Goal: Task Accomplishment & Management: Complete application form

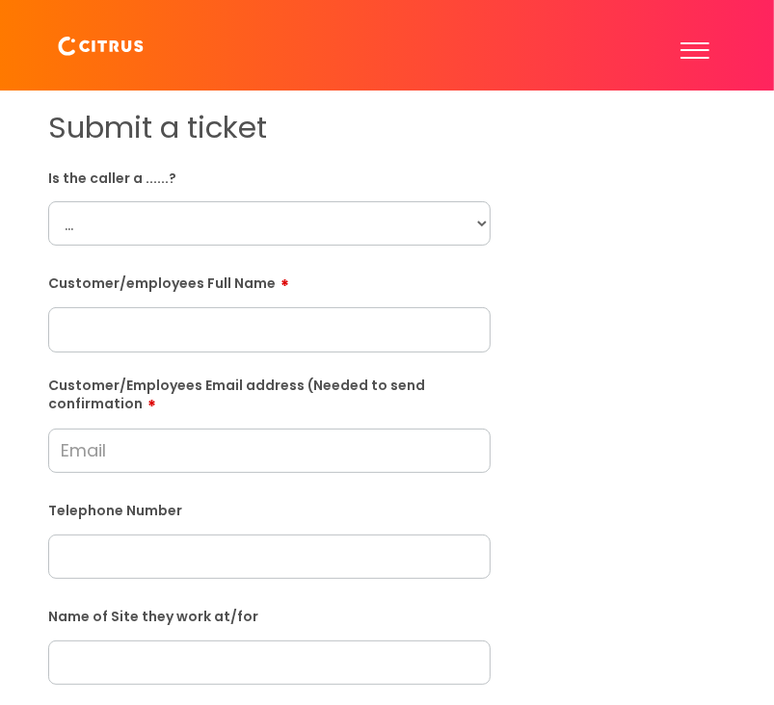
click at [463, 219] on select "... Citrus Customer Citrus Employee [DEMOGRAPHIC_DATA] Supplier" at bounding box center [269, 223] width 442 height 44
select select "Supplier"
click at [48, 202] on select "... Citrus Customer Citrus Employee [DEMOGRAPHIC_DATA] Supplier" at bounding box center [269, 223] width 442 height 44
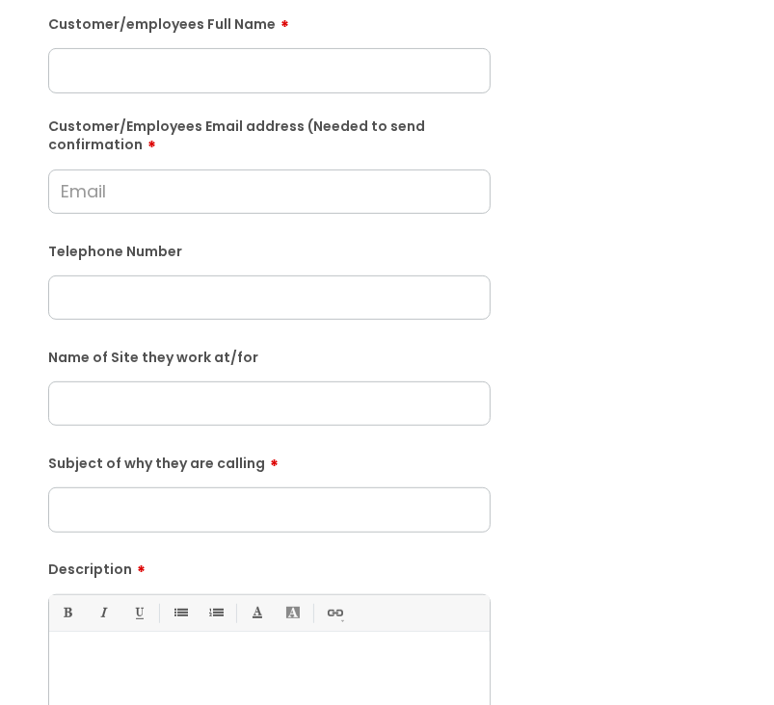
scroll to position [289, 0]
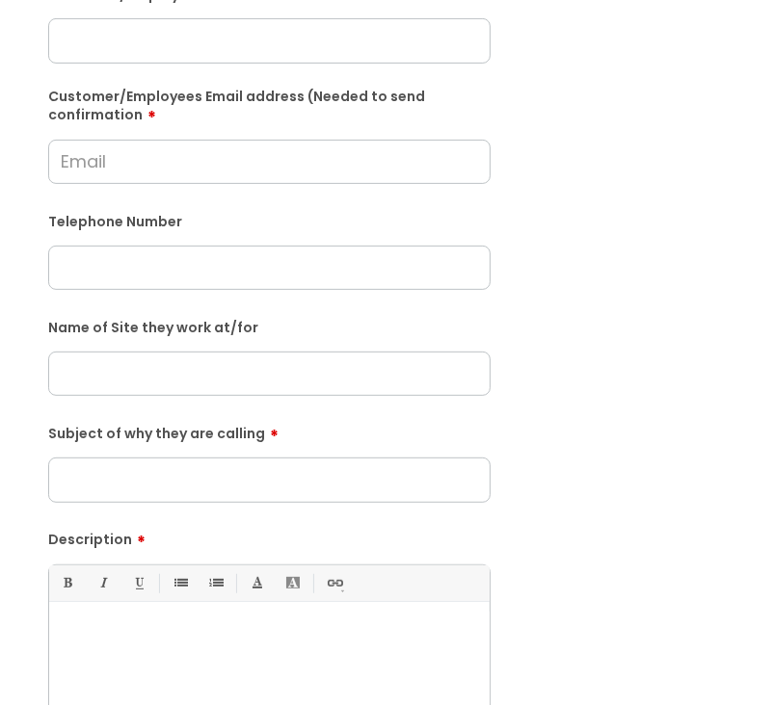
click at [177, 160] on input "Customer/Employees Email address (Needed to send confirmation" at bounding box center [269, 162] width 442 height 44
type input "w"
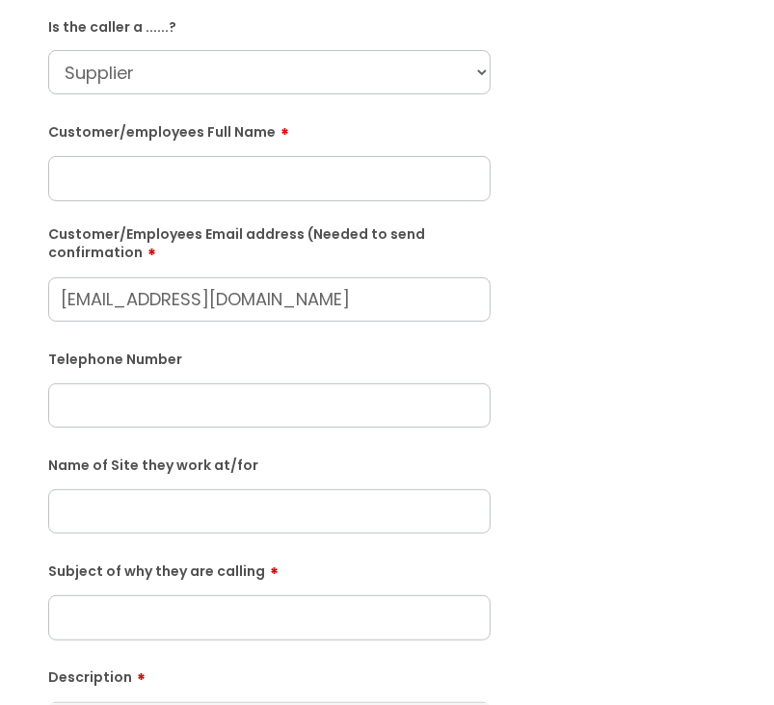
scroll to position [96, 0]
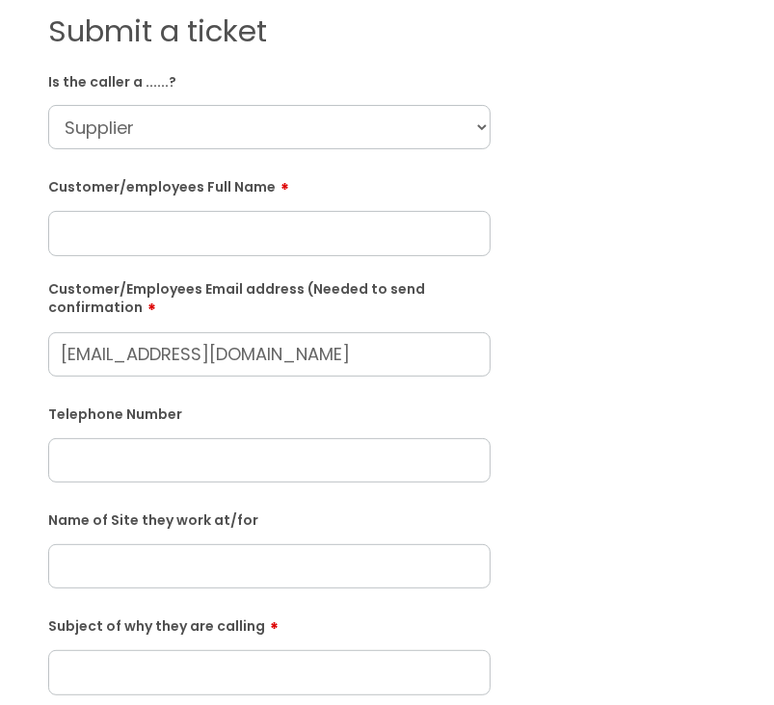
type input "[EMAIL_ADDRESS][DOMAIN_NAME]"
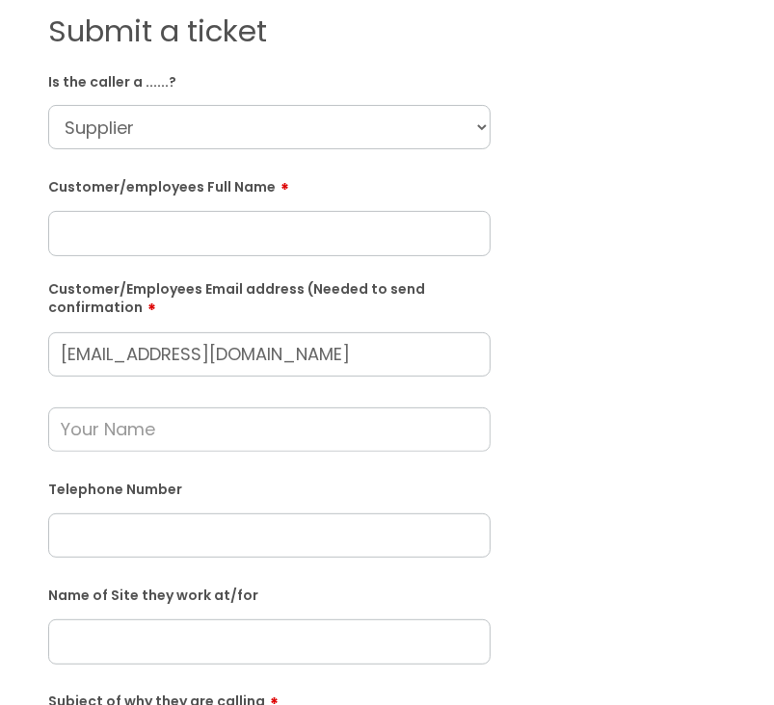
click at [108, 538] on input "text" at bounding box center [269, 535] width 442 height 44
paste input "07713498684"
type input "07713498684"
drag, startPoint x: 216, startPoint y: 427, endPoint x: 216, endPoint y: 380, distance: 47.2
click at [217, 427] on input "text" at bounding box center [269, 429] width 442 height 44
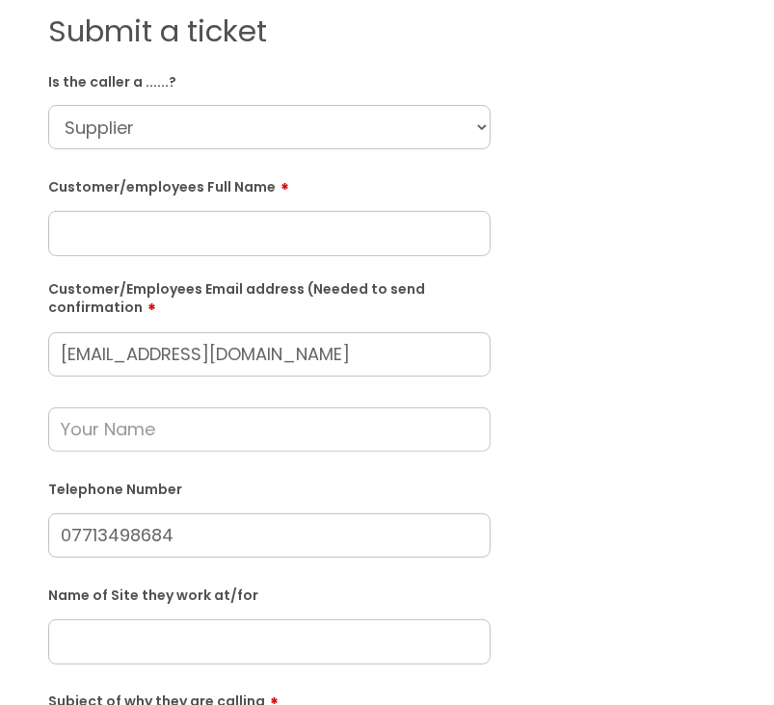
click at [194, 307] on label "Customer/Employees Email address (Needed to send confirmation" at bounding box center [269, 296] width 442 height 39
click at [194, 332] on input "[EMAIL_ADDRESS][DOMAIN_NAME]" at bounding box center [269, 354] width 442 height 44
click at [183, 236] on input "text" at bounding box center [269, 233] width 442 height 44
click at [179, 134] on select "... Citrus Customer Citrus Employee [DEMOGRAPHIC_DATA] Supplier" at bounding box center [269, 127] width 442 height 44
select select "Citrus Customer"
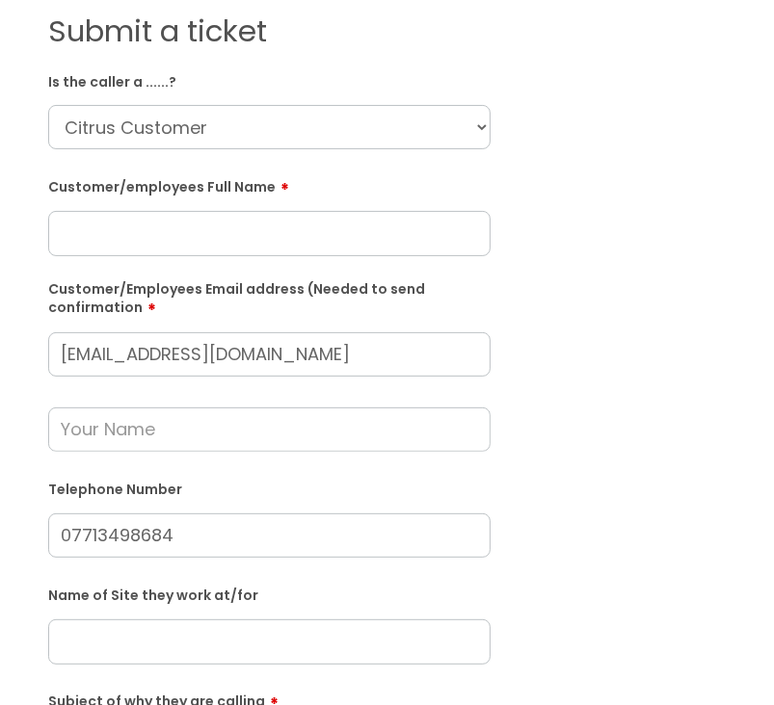
click at [48, 106] on select "... Citrus Customer Citrus Employee [DEMOGRAPHIC_DATA] Supplier" at bounding box center [269, 127] width 442 height 44
click at [123, 242] on input "text" at bounding box center [269, 233] width 442 height 44
click at [302, 234] on input "text" at bounding box center [269, 233] width 442 height 44
paste input "[PERSON_NAME]"
type input "[PERSON_NAME]"
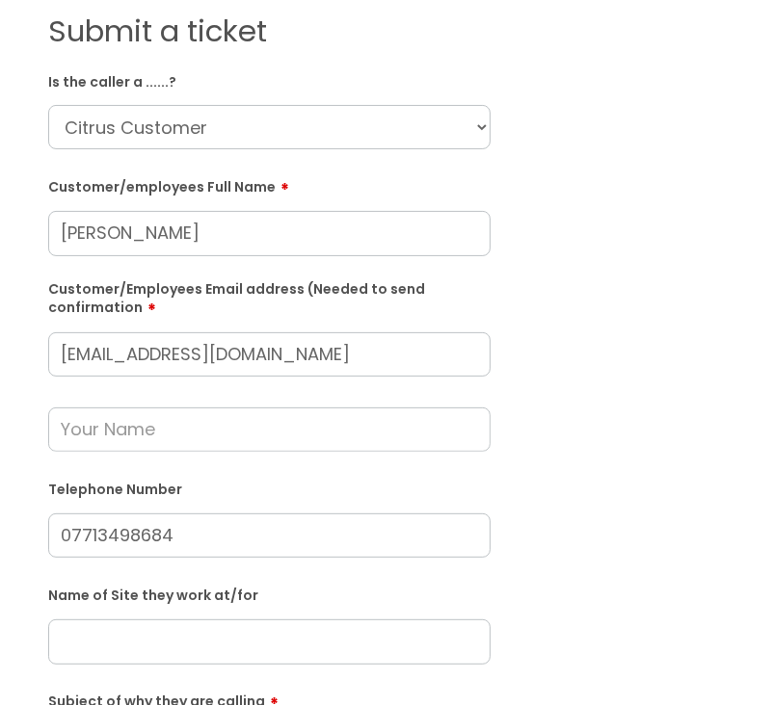
click at [393, 422] on input "text" at bounding box center [269, 429] width 442 height 44
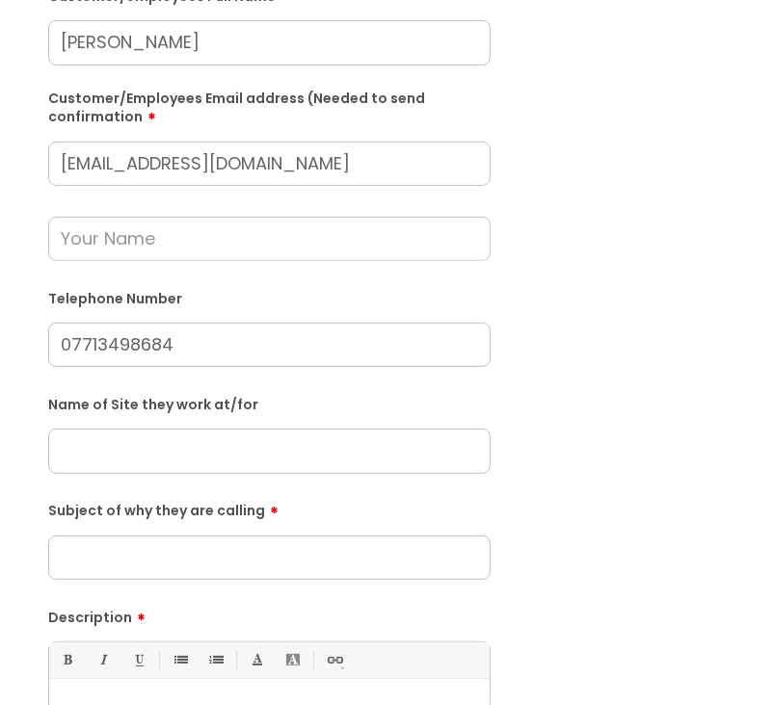
scroll to position [289, 0]
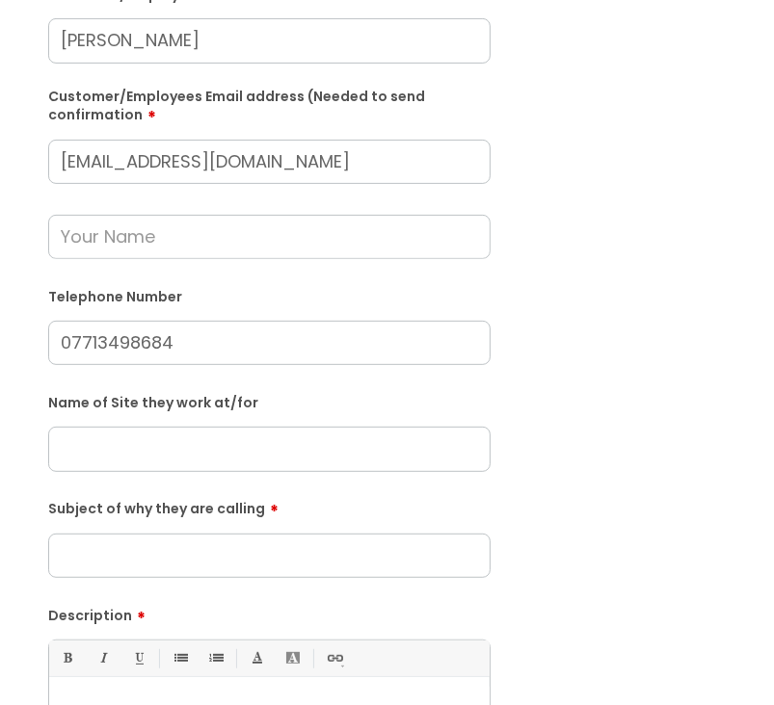
click at [605, 247] on div "Submit a ticket Is the caller a ......? ... Citrus Customer Citrus Employee [DE…" at bounding box center [387, 412] width 706 height 1183
click at [250, 247] on input "text" at bounding box center [269, 237] width 442 height 44
click at [571, 309] on div "Submit a ticket Is the caller a ......? ... Citrus Customer Citrus Employee [DE…" at bounding box center [387, 412] width 706 height 1183
click at [127, 457] on input "text" at bounding box center [269, 449] width 442 height 44
click at [204, 435] on input "text" at bounding box center [269, 449] width 442 height 44
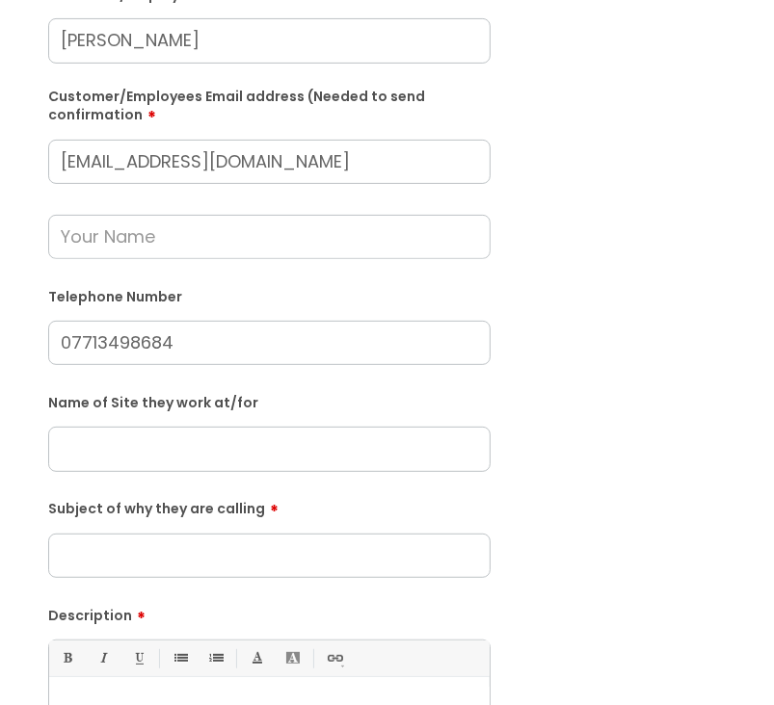
paste input "Royal Oak, [GEOGRAPHIC_DATA]"
type input "Royal Oak, [GEOGRAPHIC_DATA]"
click at [254, 561] on input "Subject of why they are calling" at bounding box center [269, 556] width 442 height 44
type input "N"
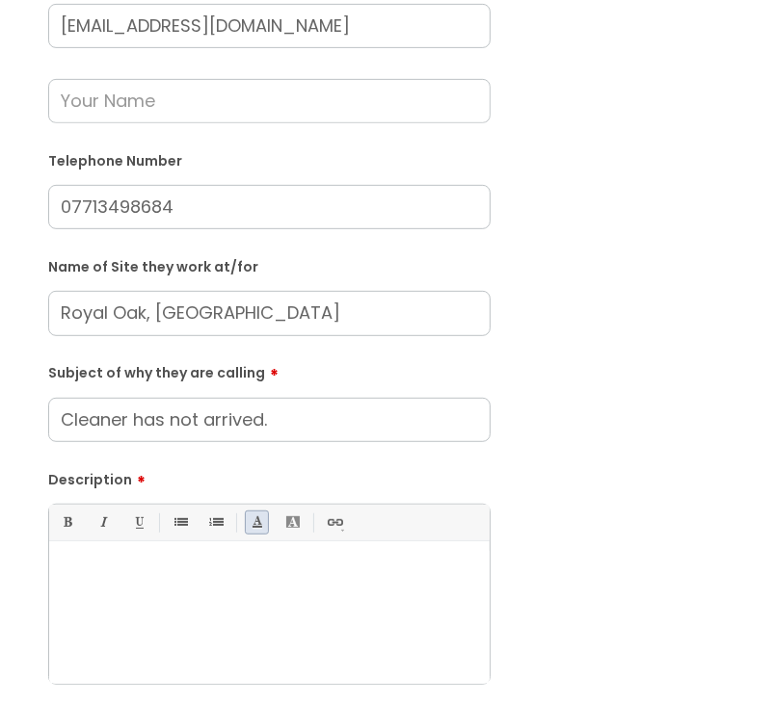
scroll to position [578, 0]
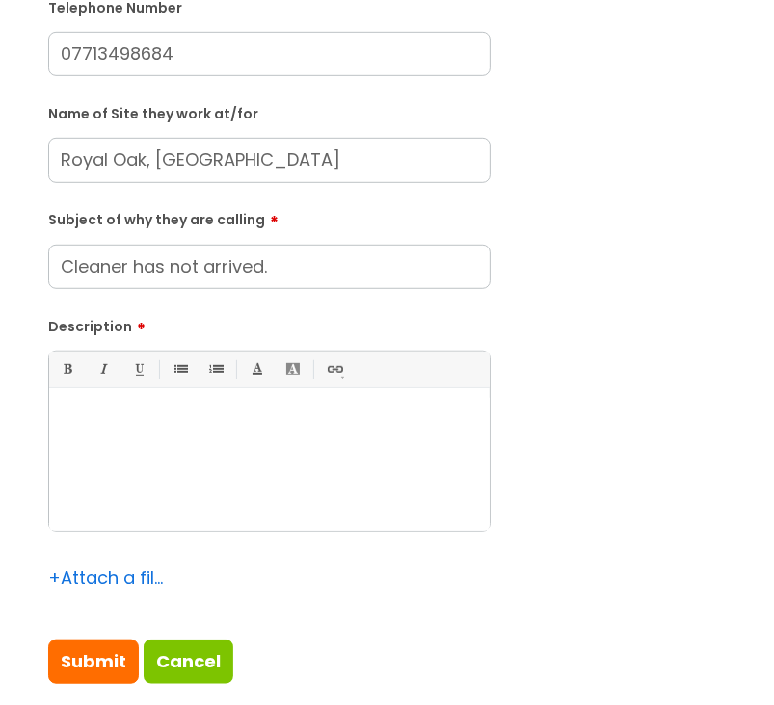
type input "Cleaner has not arrived."
click at [221, 516] on div at bounding box center [269, 464] width 440 height 133
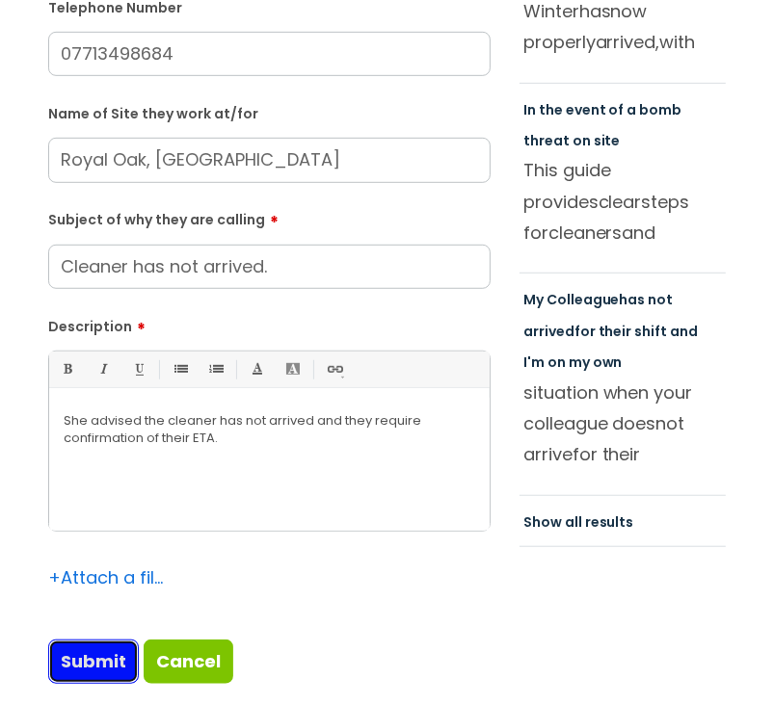
click at [119, 663] on input "Submit" at bounding box center [93, 662] width 91 height 44
type input "Please Wait..."
